Goal: Task Accomplishment & Management: Complete application form

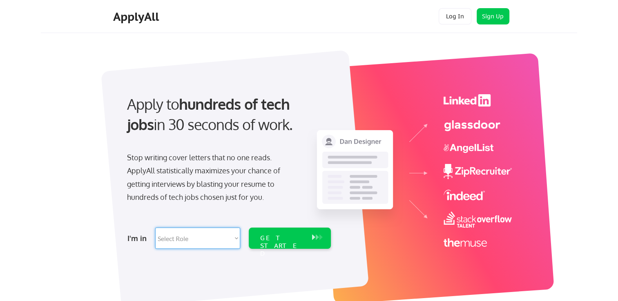
click at [234, 240] on select "Select Role Software Engineering Product Management Customer Success Sales UI/U…" at bounding box center [197, 238] width 85 height 21
select select ""sales0""
click at [155, 228] on select "Select Role Software Engineering Product Management Customer Success Sales UI/U…" at bounding box center [197, 238] width 85 height 21
select select ""sales0""
click at [275, 239] on div "GET STARTED" at bounding box center [282, 246] width 44 height 24
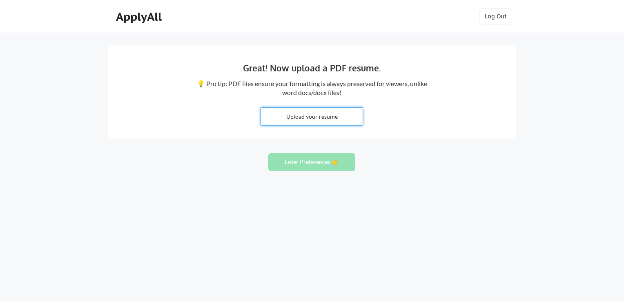
click at [307, 117] on input "file" at bounding box center [312, 117] width 102 height 18
type input "C:\fakepath\Resume_N.pdf"
click at [306, 161] on button "Enter Preferences 👉" at bounding box center [311, 162] width 87 height 18
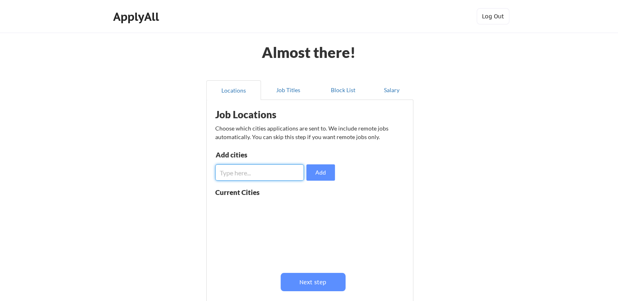
click at [231, 178] on input "input" at bounding box center [259, 173] width 89 height 16
type input "India"
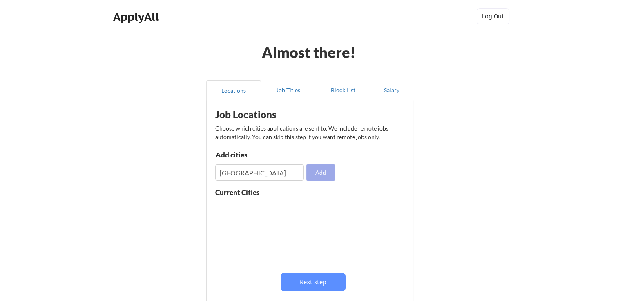
click at [321, 172] on button "Add" at bounding box center [320, 173] width 29 height 16
click at [225, 174] on input "input" at bounding box center [259, 173] width 89 height 16
type input "UAE"
click at [315, 175] on button "Add" at bounding box center [320, 173] width 29 height 16
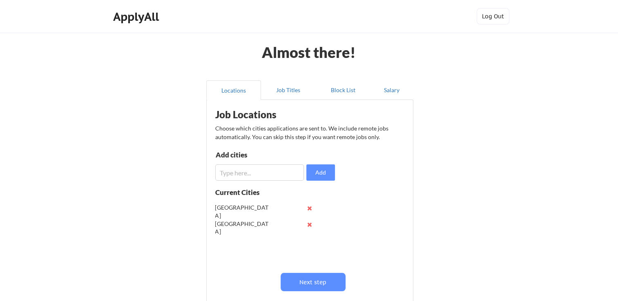
click at [232, 175] on input "input" at bounding box center [259, 173] width 89 height 16
type input "APAC"
click at [326, 172] on button "Add" at bounding box center [320, 173] width 29 height 16
click at [231, 174] on input "input" at bounding box center [259, 173] width 89 height 16
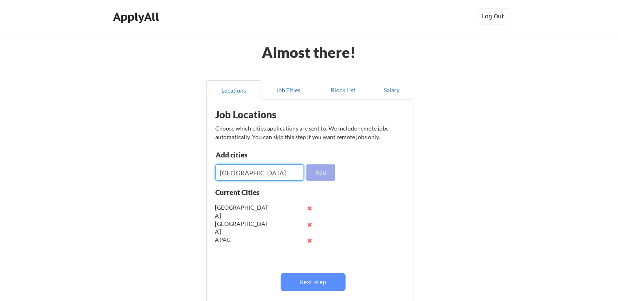
type input "Middle East"
click at [323, 172] on button "Add" at bounding box center [320, 173] width 29 height 16
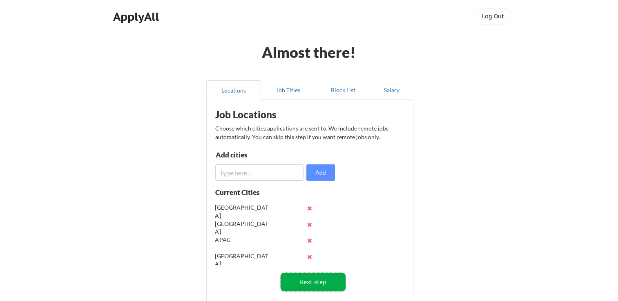
click at [317, 282] on button "Next step" at bounding box center [313, 282] width 65 height 18
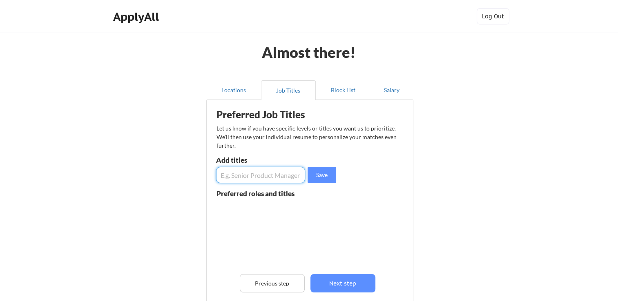
click at [225, 176] on input "input" at bounding box center [260, 175] width 89 height 16
type input "COO, Business Head, Sales Head, Vice President"
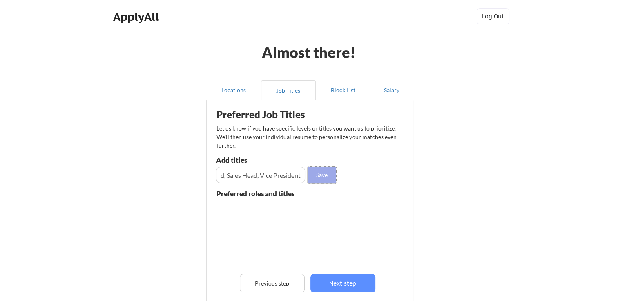
scroll to position [0, 0]
click at [321, 174] on button "Save" at bounding box center [322, 175] width 29 height 16
click at [310, 210] on button at bounding box center [311, 210] width 6 height 6
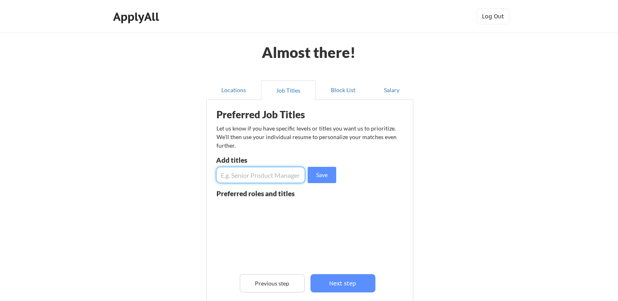
click at [225, 176] on input "input" at bounding box center [260, 175] width 89 height 16
type input "Chief Operating Officer"
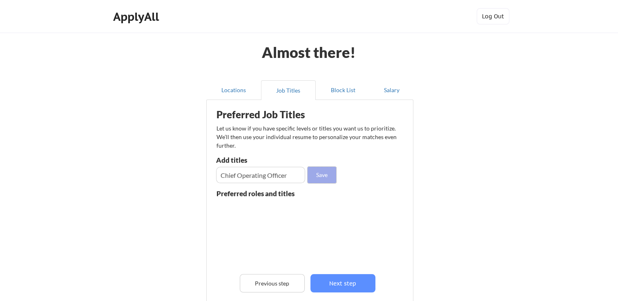
click at [319, 173] on button "Save" at bounding box center [322, 175] width 29 height 16
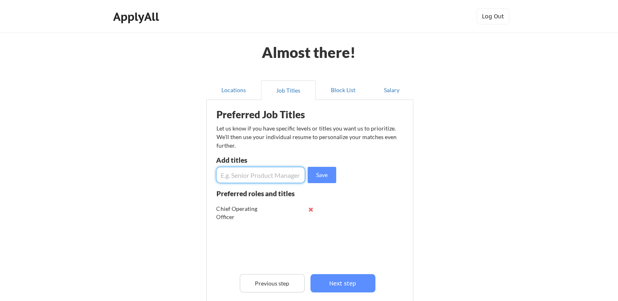
click at [230, 176] on input "input" at bounding box center [260, 175] width 89 height 16
type input "Business Head"
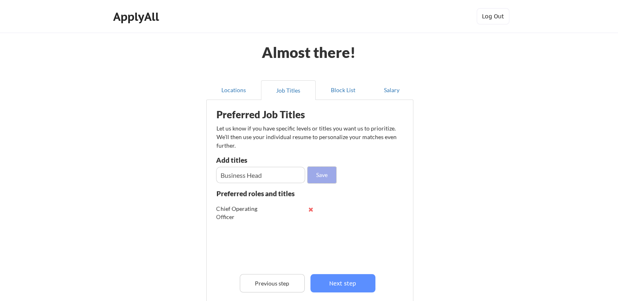
click at [320, 175] on button "Save" at bounding box center [322, 175] width 29 height 16
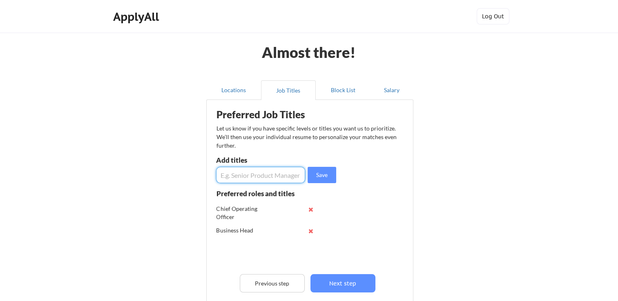
click at [225, 176] on input "input" at bounding box center [260, 175] width 89 height 16
type input "VP Sales & Marketing"
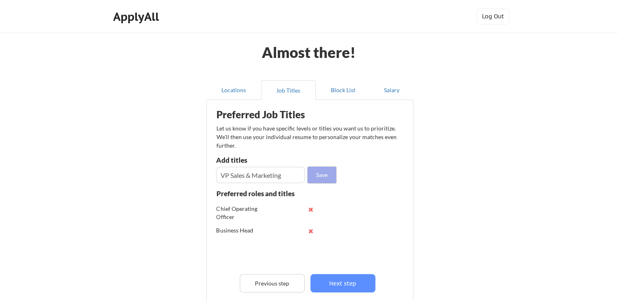
click at [325, 174] on button "Save" at bounding box center [322, 175] width 29 height 16
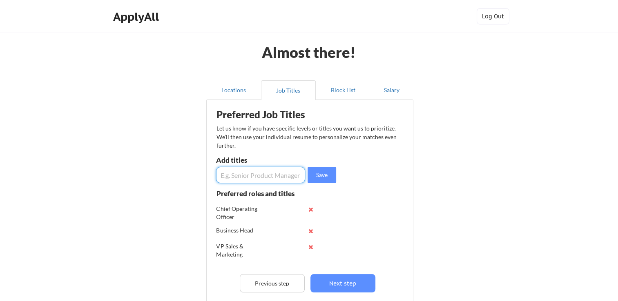
click at [235, 175] on input "input" at bounding box center [260, 175] width 89 height 16
type input "Chief Business Development Officer"
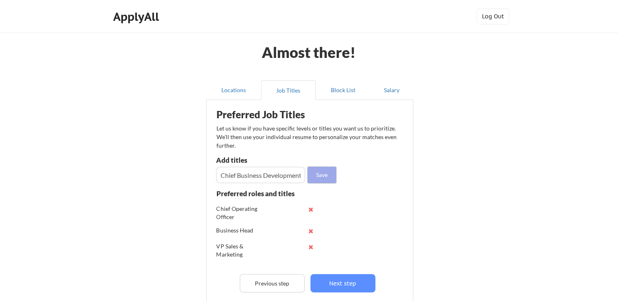
click at [320, 174] on button "Save" at bounding box center [322, 175] width 29 height 16
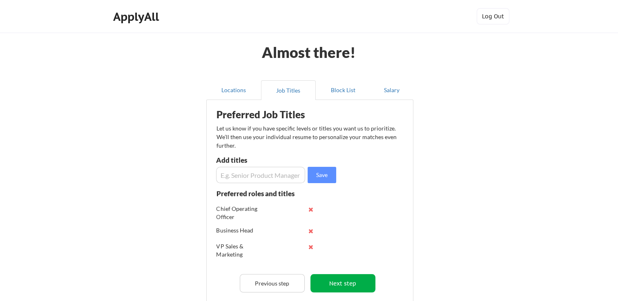
click at [343, 282] on button "Next step" at bounding box center [342, 284] width 65 height 18
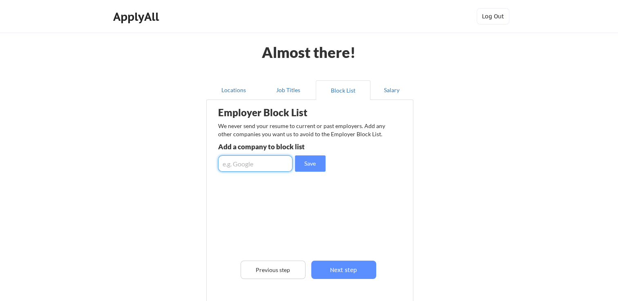
click at [240, 163] on input "input" at bounding box center [255, 164] width 74 height 16
type input "Roche"
click at [305, 165] on button "Save" at bounding box center [310, 164] width 31 height 16
click at [230, 164] on input "input" at bounding box center [255, 164] width 74 height 16
type input "Practo"
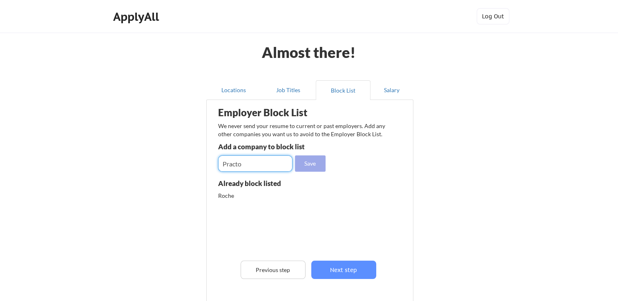
click at [312, 165] on button "Save" at bounding box center [310, 164] width 31 height 16
click at [228, 169] on input "input" at bounding box center [255, 164] width 74 height 16
type input "Danaher"
click at [313, 161] on button "Save" at bounding box center [310, 164] width 31 height 16
click at [225, 164] on input "input" at bounding box center [255, 164] width 74 height 16
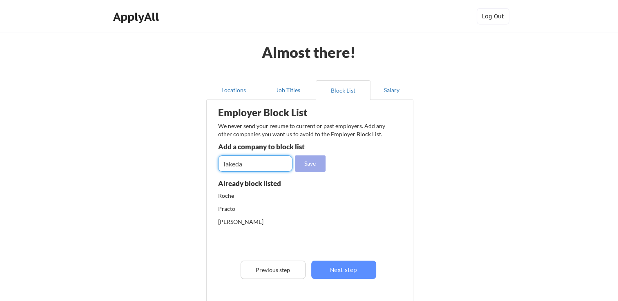
type input "Takeda"
click at [309, 164] on button "Save" at bounding box center [310, 164] width 31 height 16
click at [225, 163] on input "input" at bounding box center [255, 164] width 74 height 16
type input "Merck"
click at [309, 165] on button "Save" at bounding box center [310, 164] width 31 height 16
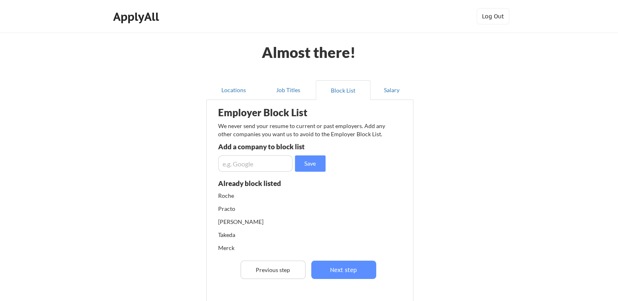
click at [228, 164] on input "input" at bounding box center [255, 164] width 74 height 16
type input "Siemens"
click at [313, 163] on button "Save" at bounding box center [310, 164] width 31 height 16
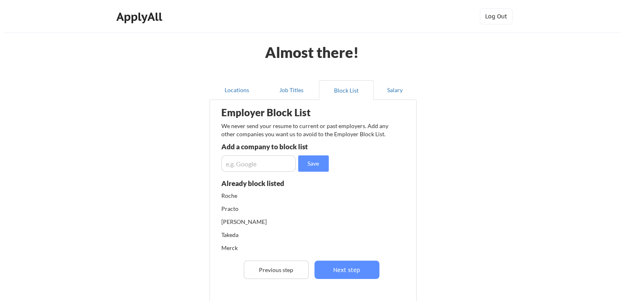
scroll to position [16, 0]
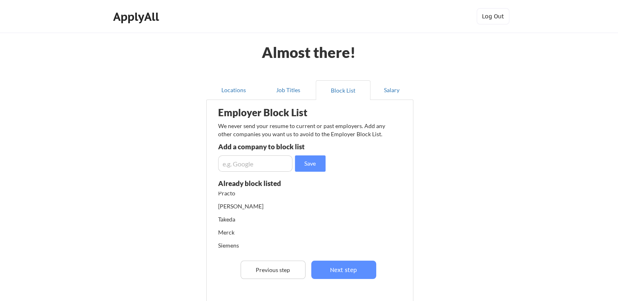
click at [226, 162] on input "input" at bounding box center [255, 164] width 74 height 16
type input "Thermo"
click at [310, 166] on button "Save" at bounding box center [310, 164] width 31 height 16
click at [231, 163] on input "input" at bounding box center [255, 164] width 74 height 16
type input "Illumina"
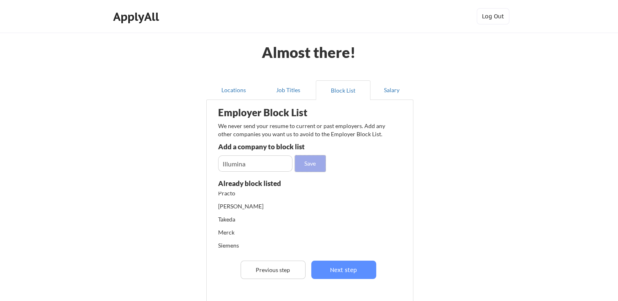
click at [310, 162] on button "Save" at bounding box center [310, 164] width 31 height 16
click at [230, 164] on input "input" at bounding box center [255, 164] width 74 height 16
type input "Astra Zeneca"
click at [308, 165] on button "Save" at bounding box center [310, 164] width 31 height 16
click at [349, 270] on button "Next step" at bounding box center [343, 270] width 65 height 18
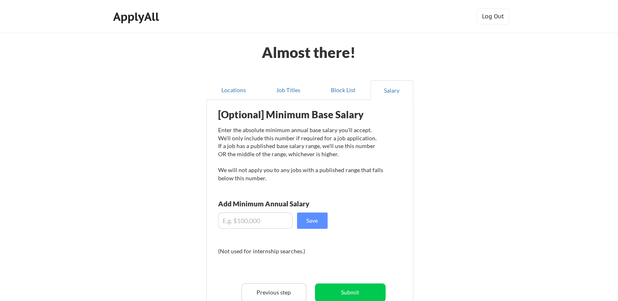
click at [254, 221] on input "input" at bounding box center [255, 221] width 74 height 16
type input "$150,000"
click at [310, 218] on button "Save" at bounding box center [312, 221] width 31 height 16
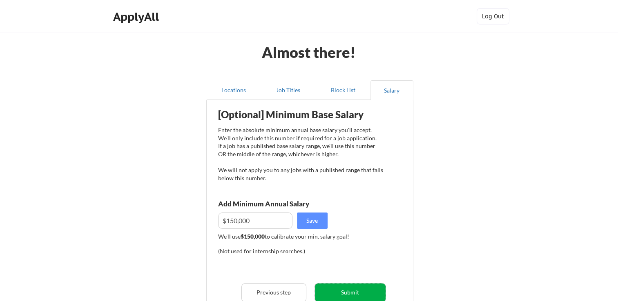
click at [350, 294] on button "Submit" at bounding box center [350, 293] width 71 height 18
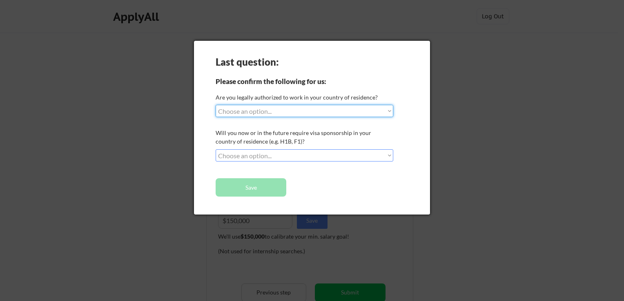
click at [387, 113] on select "Choose an option... Yes, I am a US Citizen Yes, I am a Canadian Citizen Yes, I …" at bounding box center [305, 111] width 178 height 12
select select ""no__i_am_not__yet__authorized""
click at [216, 105] on select "Choose an option... Yes, I am a US Citizen Yes, I am a Canadian Citizen Yes, I …" at bounding box center [305, 111] width 178 height 12
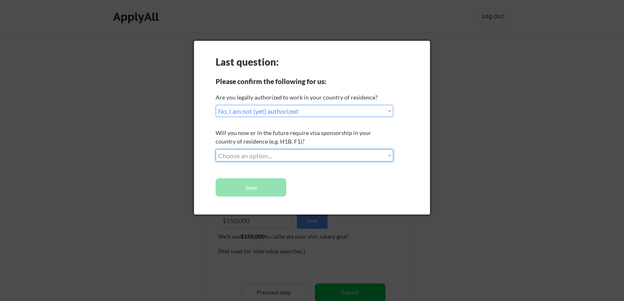
click at [351, 156] on select "Choose an option... No, I will not need sponsorship Yes, I will need sponsorship" at bounding box center [305, 156] width 178 height 12
select select ""yes__i_will_need_sponsorship""
click at [216, 150] on select "Choose an option... No, I will not need sponsorship Yes, I will need sponsorship" at bounding box center [305, 156] width 178 height 12
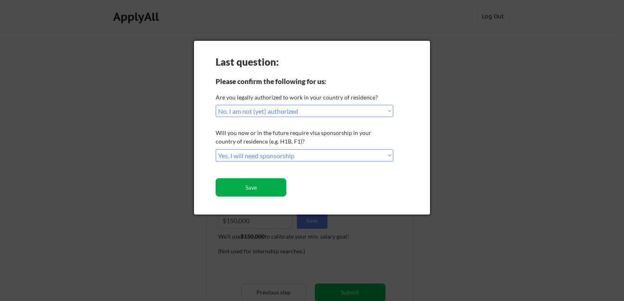
click at [252, 188] on button "Save" at bounding box center [251, 188] width 71 height 18
